Goal: Task Accomplishment & Management: Use online tool/utility

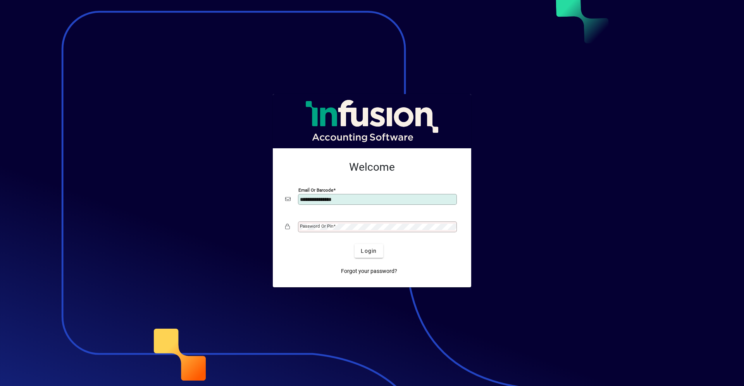
type input "**********"
click at [355, 244] on button "Login" at bounding box center [369, 251] width 28 height 14
